Goal: Information Seeking & Learning: Compare options

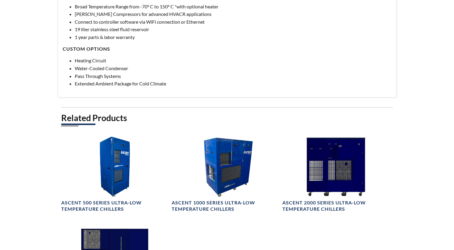
scroll to position [300, 0]
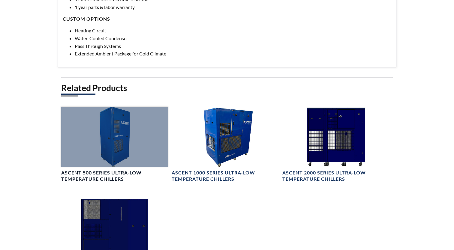
click at [85, 170] on h4 "Ascent 500 Series Ultra-Low Temperature Chillers" at bounding box center [114, 176] width 107 height 13
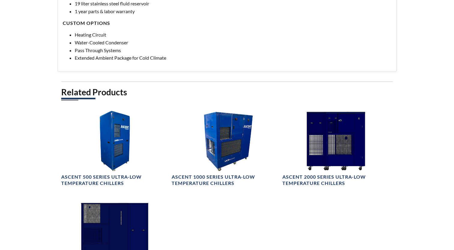
scroll to position [300, 0]
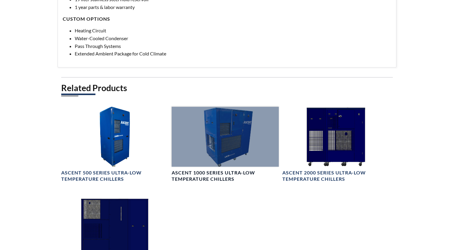
click at [217, 178] on h4 "Ascent 1000 Series Ultra-Low Temperature Chillers" at bounding box center [225, 176] width 107 height 13
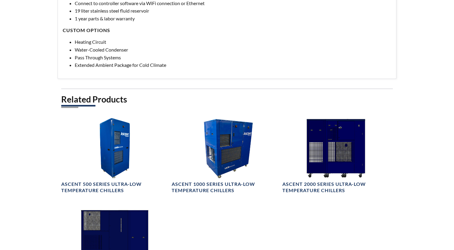
scroll to position [300, 0]
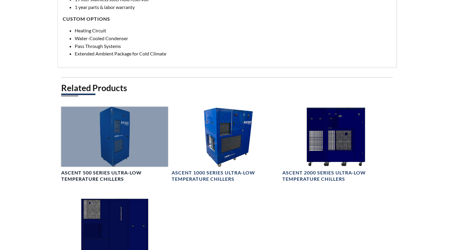
click at [95, 170] on h4 "Ascent 500 Series Ultra-Low Temperature Chillers" at bounding box center [114, 176] width 107 height 13
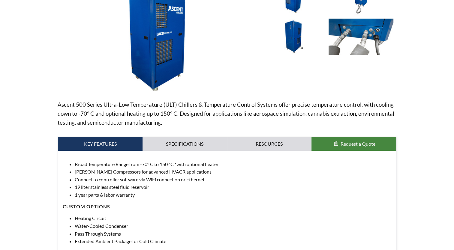
scroll to position [120, 0]
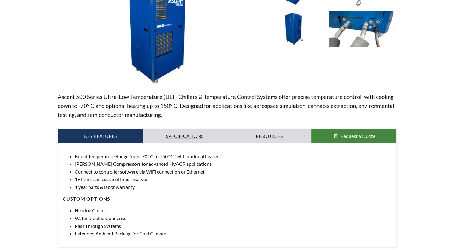
click at [199, 141] on link "Specifications" at bounding box center [184, 136] width 85 height 14
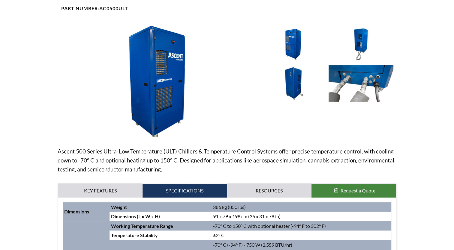
scroll to position [0, 0]
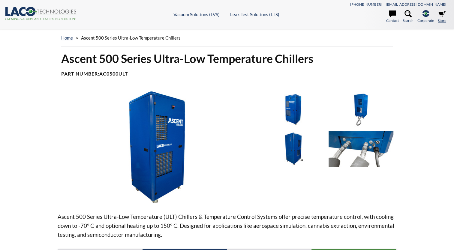
click at [442, 20] on link "Store" at bounding box center [442, 16] width 8 height 13
